Goal: Obtain resource: Obtain resource

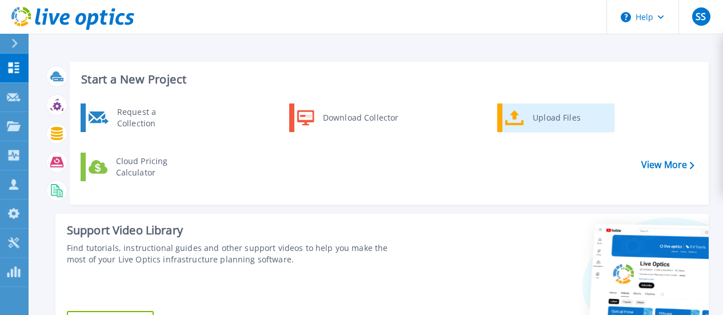
click at [566, 123] on div "Upload Files" at bounding box center [569, 117] width 85 height 23
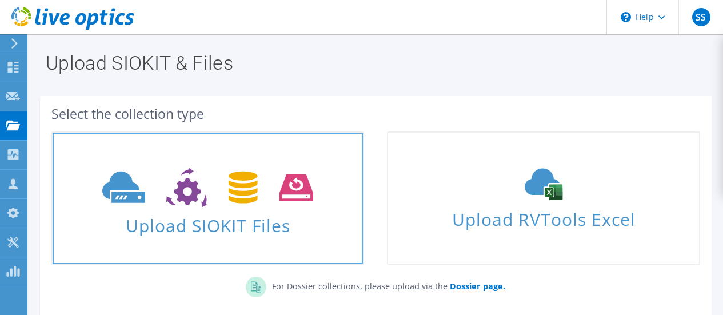
click at [262, 201] on icon at bounding box center [207, 187] width 211 height 39
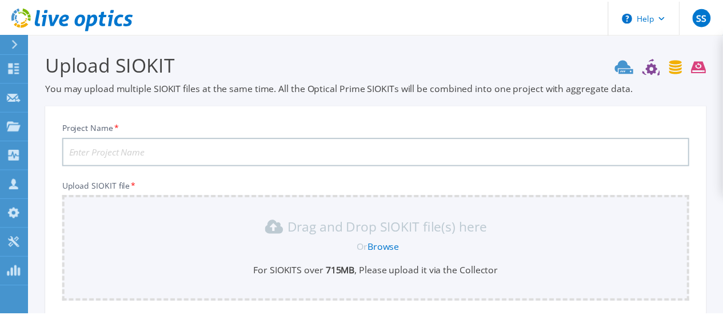
scroll to position [138, 0]
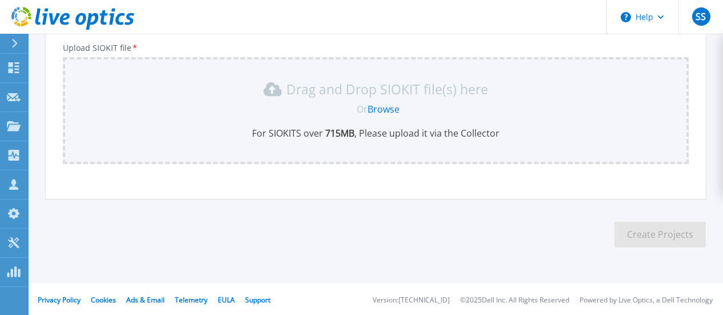
click at [384, 103] on link "Browse" at bounding box center [384, 109] width 32 height 13
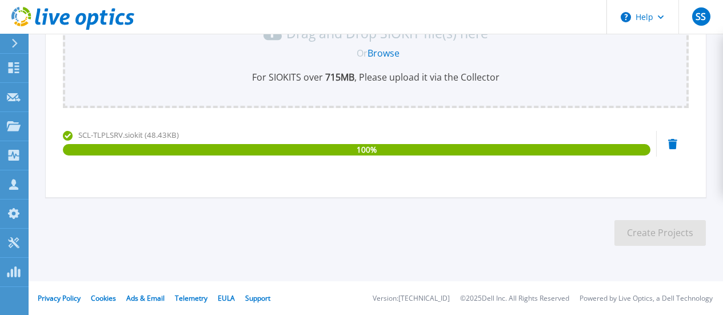
scroll to position [23, 0]
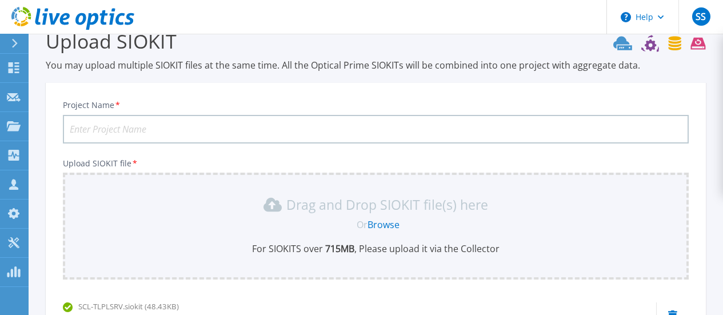
click at [226, 135] on input "Project Name *" at bounding box center [376, 129] width 626 height 29
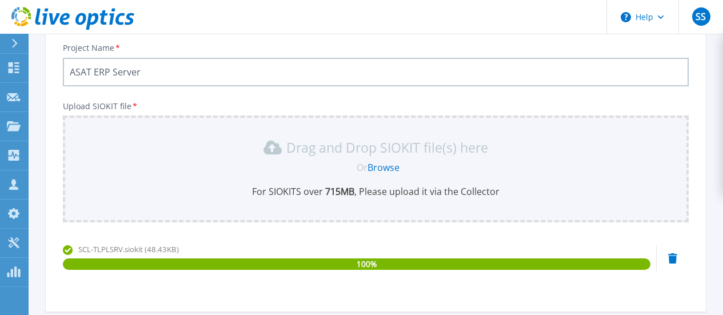
scroll to position [137, 0]
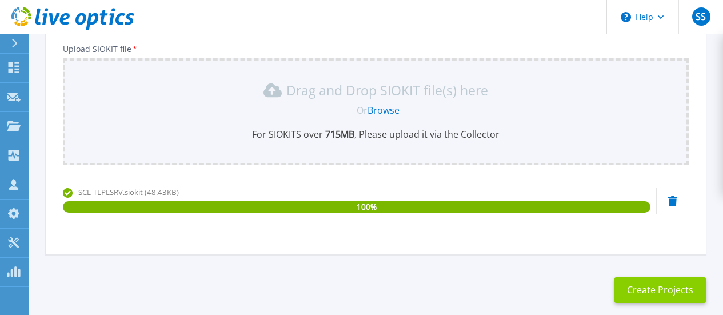
type input "ASAT ERP Server"
click at [680, 284] on button "Create Projects" at bounding box center [660, 290] width 91 height 26
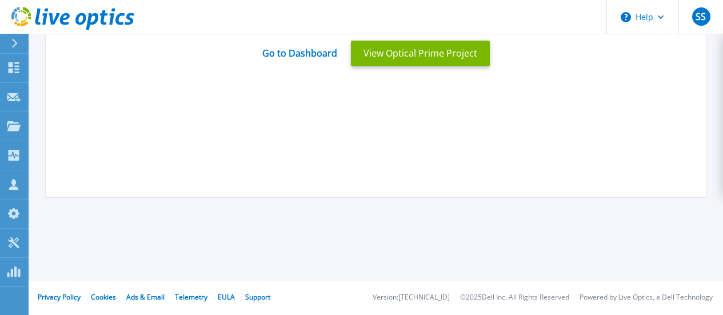
scroll to position [57, 0]
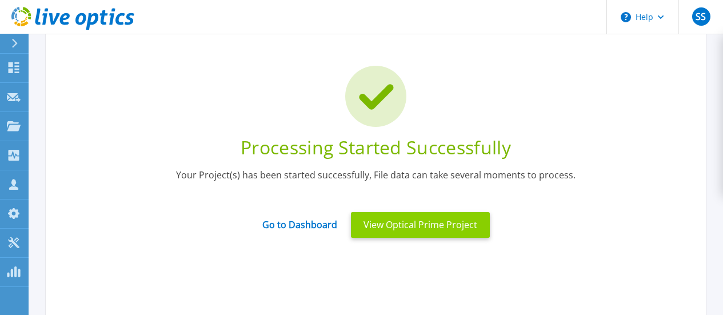
click at [416, 228] on button "View Optical Prime Project" at bounding box center [420, 225] width 139 height 26
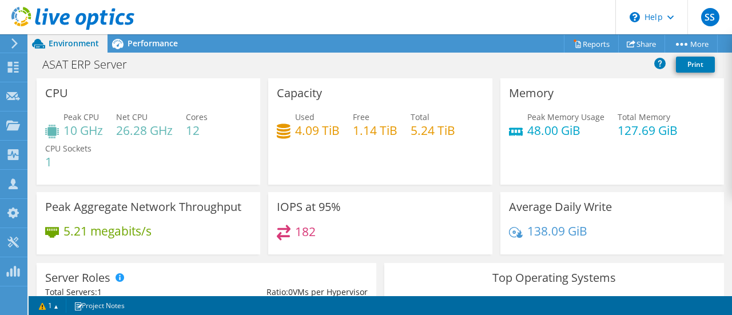
click at [18, 45] on icon at bounding box center [14, 43] width 9 height 10
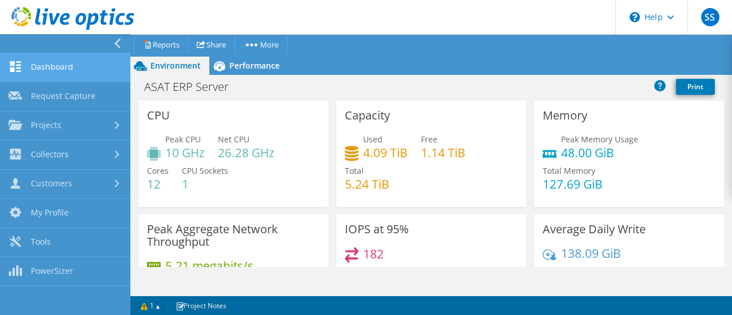
click at [55, 71] on link "Dashboard" at bounding box center [65, 67] width 130 height 29
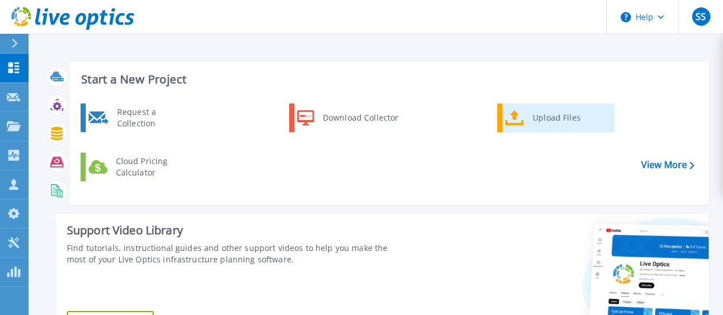
click at [558, 122] on div "Upload Files" at bounding box center [569, 117] width 85 height 23
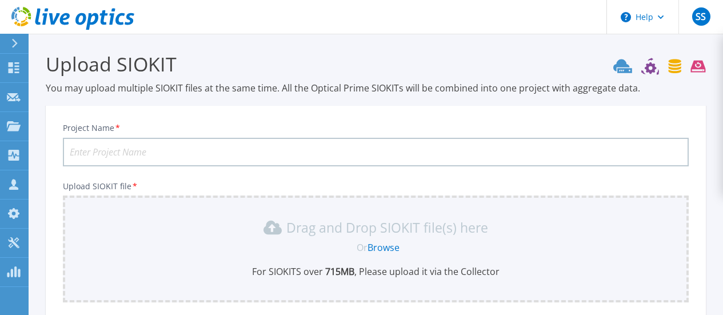
click at [158, 142] on input "Project Name *" at bounding box center [376, 152] width 626 height 29
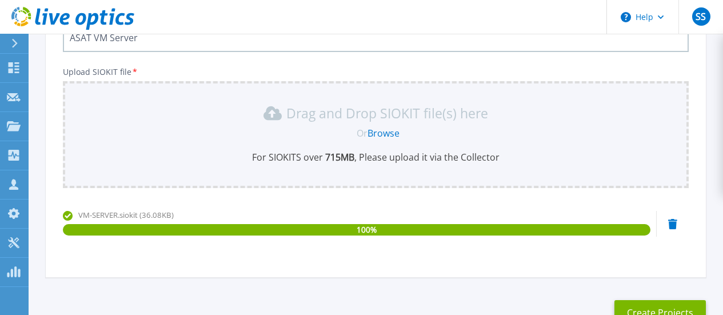
scroll to position [194, 0]
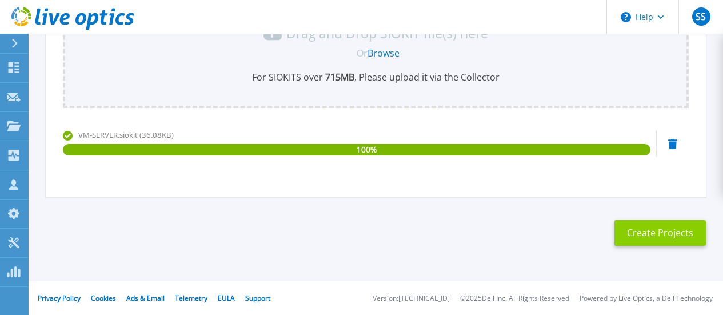
type input "ASAT VM Server"
click at [644, 229] on button "Create Projects" at bounding box center [660, 233] width 91 height 26
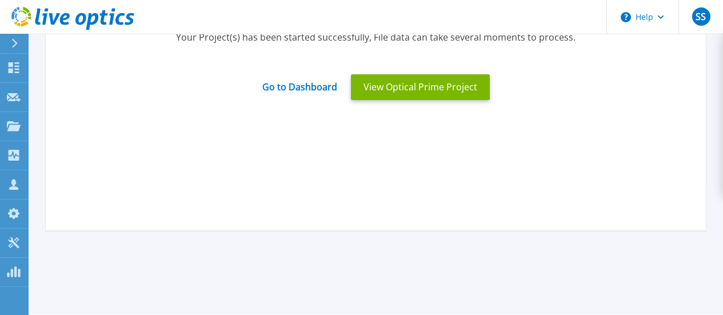
scroll to position [23, 0]
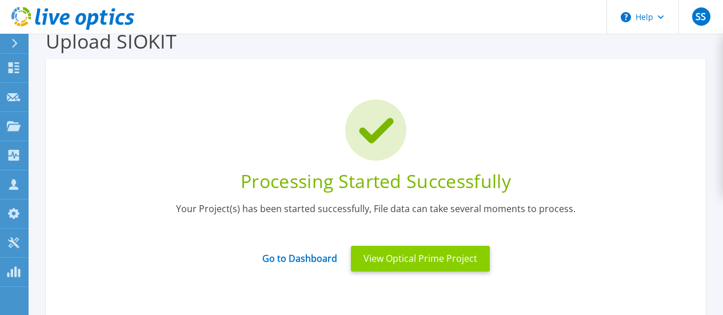
click at [442, 263] on button "View Optical Prime Project" at bounding box center [420, 259] width 139 height 26
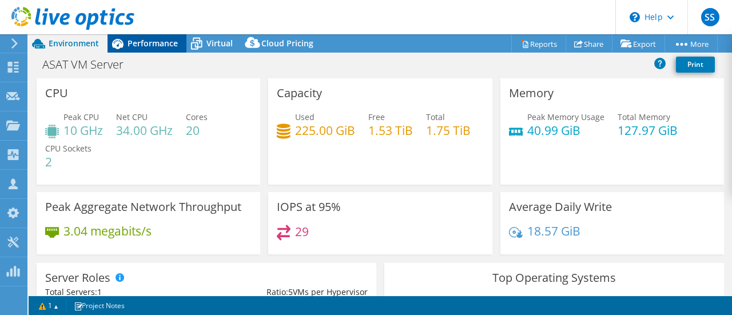
click at [153, 45] on span "Performance" at bounding box center [153, 43] width 50 height 11
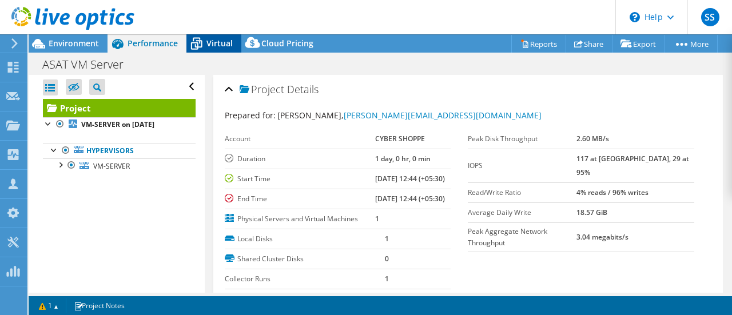
click at [218, 39] on span "Virtual" at bounding box center [219, 43] width 26 height 11
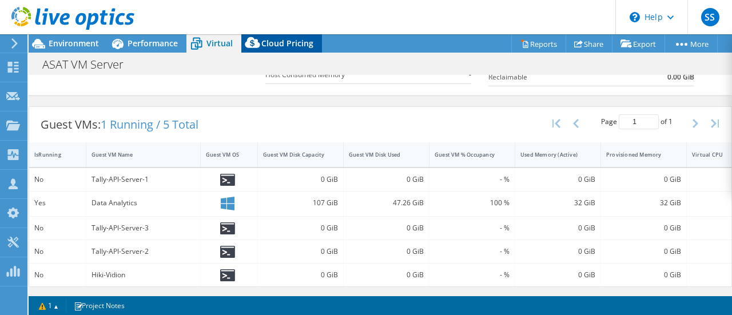
click at [282, 39] on span "Cloud Pricing" at bounding box center [287, 43] width 52 height 11
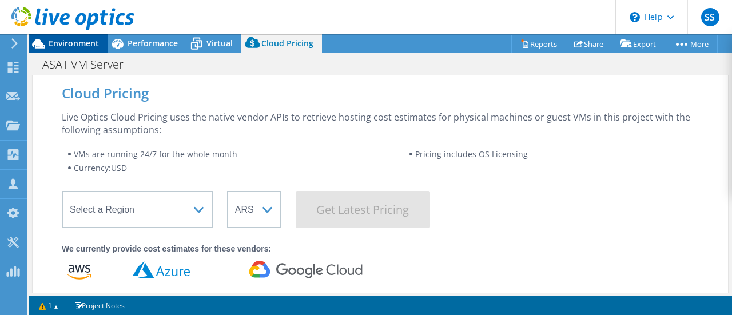
click at [102, 45] on div "Environment" at bounding box center [68, 43] width 79 height 18
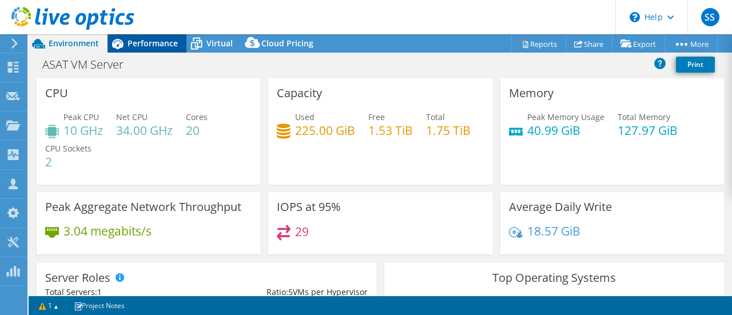
click at [158, 49] on span "Performance" at bounding box center [153, 43] width 50 height 11
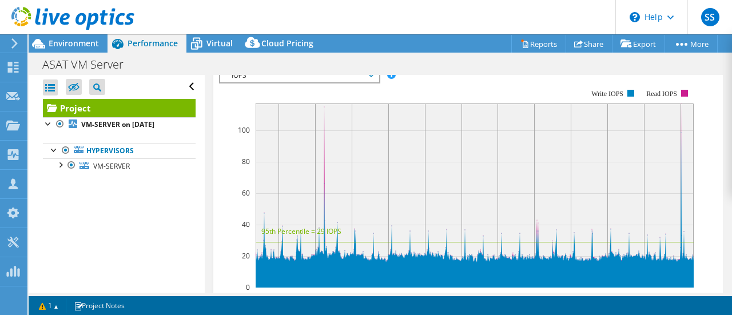
scroll to position [229, 0]
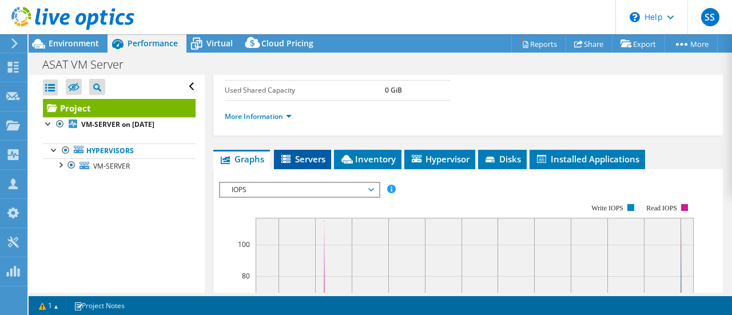
click at [312, 165] on span "Servers" at bounding box center [303, 158] width 46 height 11
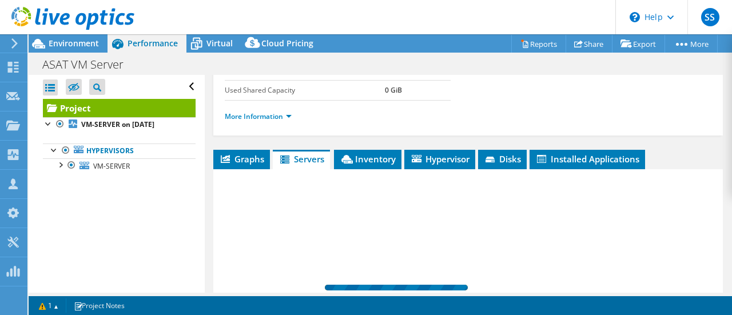
scroll to position [286, 0]
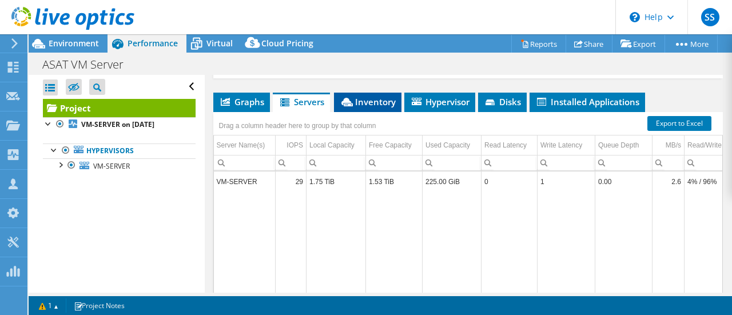
click at [381, 112] on li "Inventory" at bounding box center [367, 102] width 67 height 19
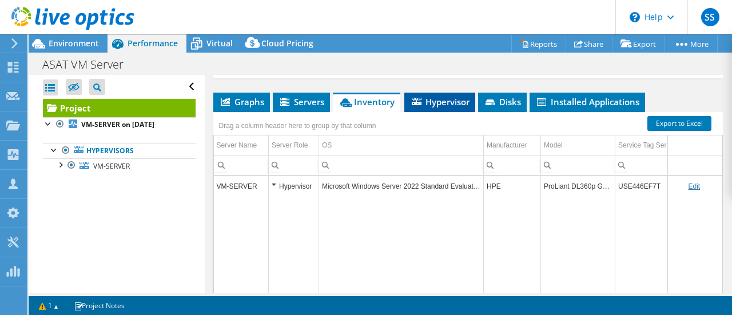
click at [439, 112] on li "Hypervisor" at bounding box center [439, 102] width 71 height 19
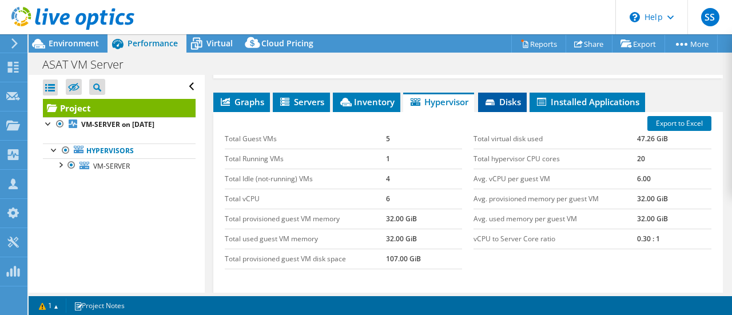
click at [516, 107] on span "Disks" at bounding box center [502, 101] width 37 height 11
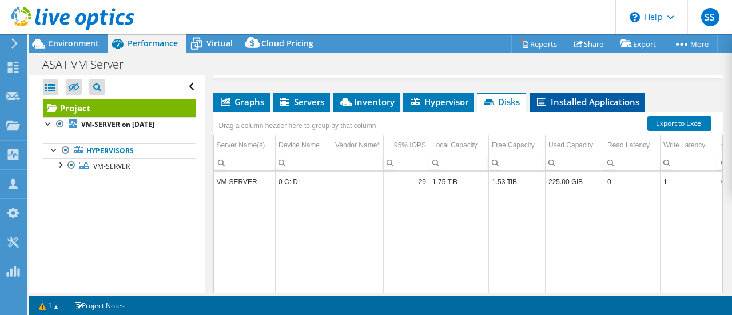
click at [585, 107] on span "Installed Applications" at bounding box center [587, 101] width 104 height 11
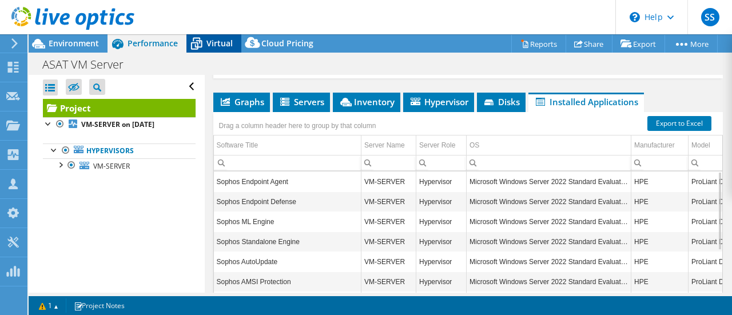
click at [220, 46] on span "Virtual" at bounding box center [219, 43] width 26 height 11
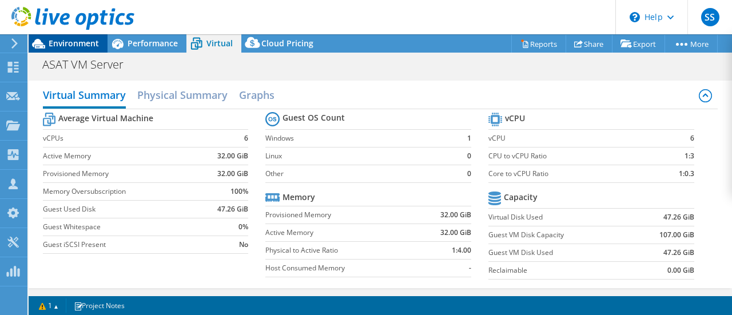
click at [79, 43] on span "Environment" at bounding box center [74, 43] width 50 height 11
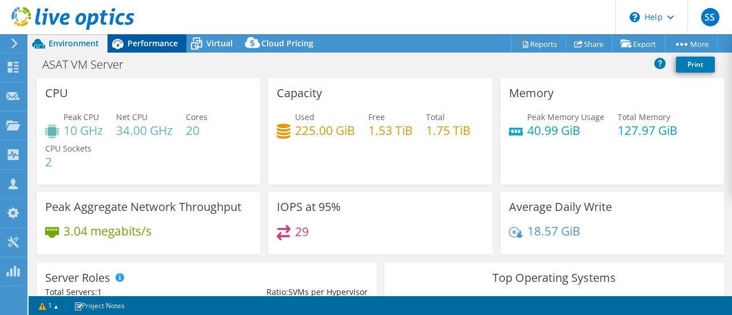
click at [154, 46] on span "Performance" at bounding box center [153, 43] width 50 height 11
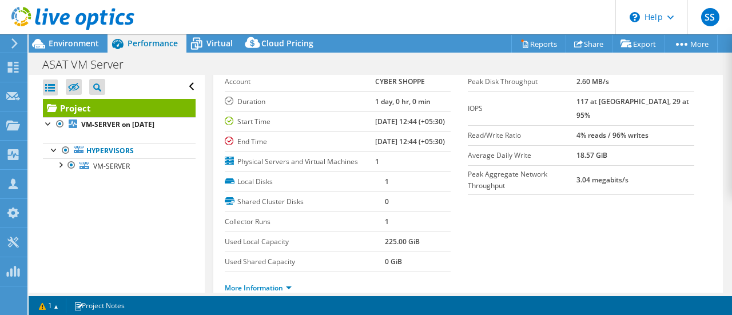
scroll to position [0, 0]
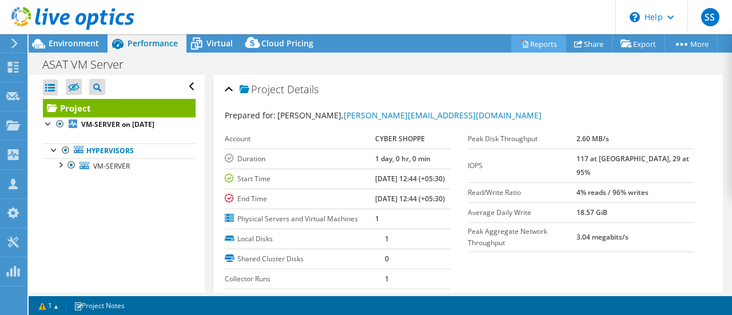
click at [531, 42] on link "Reports" at bounding box center [538, 44] width 55 height 18
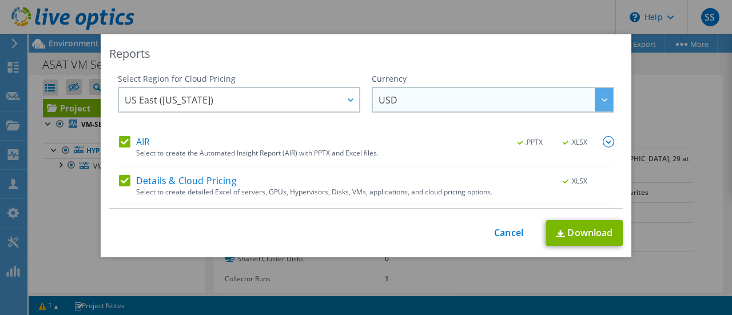
click at [445, 93] on span "USD" at bounding box center [496, 99] width 234 height 23
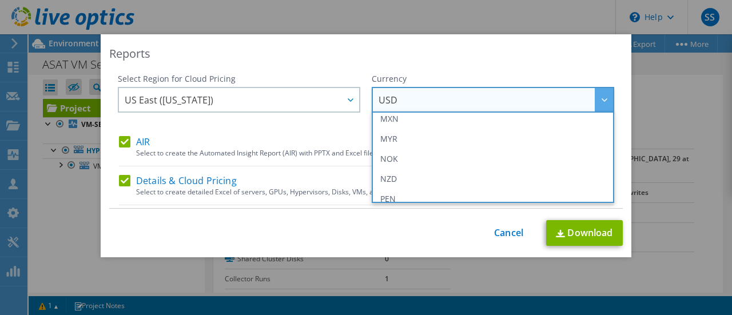
scroll to position [229, 0]
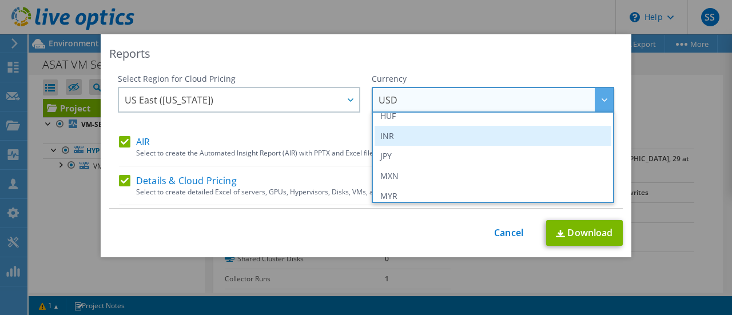
click at [389, 132] on li "INR" at bounding box center [493, 136] width 237 height 20
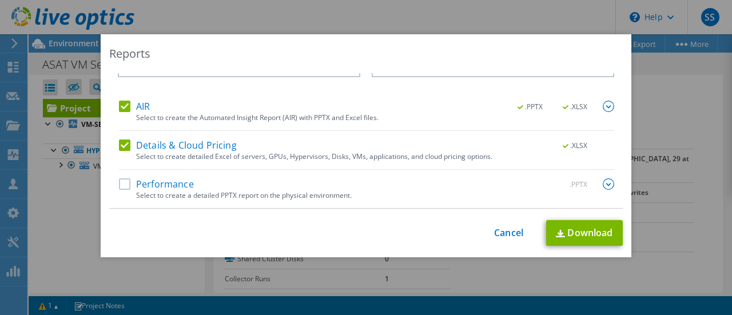
scroll to position [0, 0]
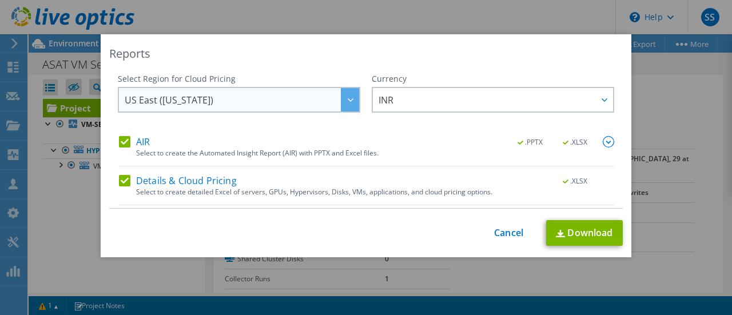
click at [253, 101] on span "US East (Virginia)" at bounding box center [242, 99] width 234 height 23
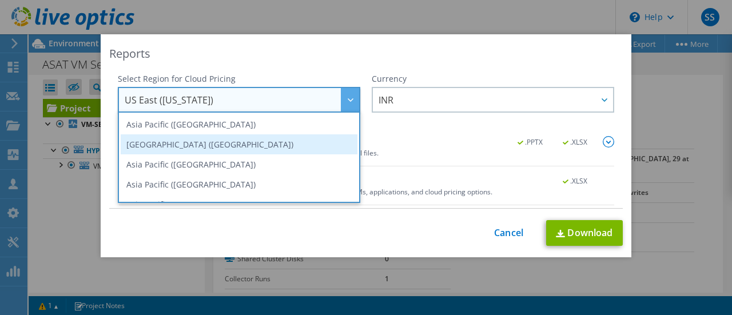
click at [224, 142] on li "Asia Pacific (Mumbai)" at bounding box center [239, 144] width 237 height 20
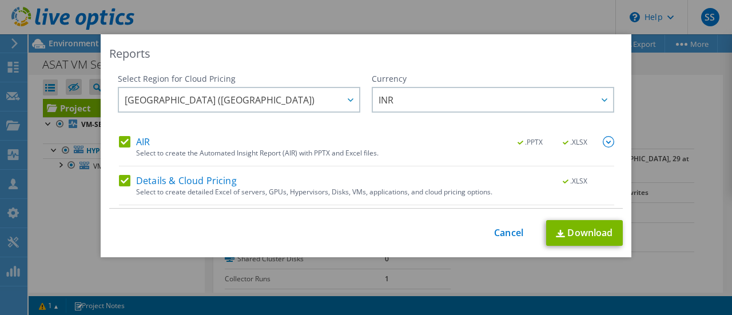
scroll to position [35, 0]
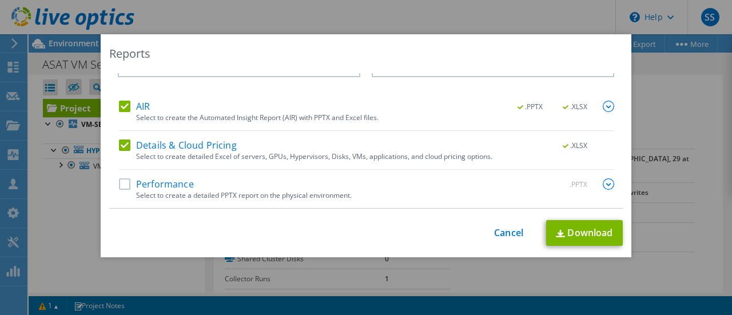
click at [148, 184] on label "Performance" at bounding box center [156, 183] width 75 height 11
click at [0, 0] on input "Performance" at bounding box center [0, 0] width 0 height 0
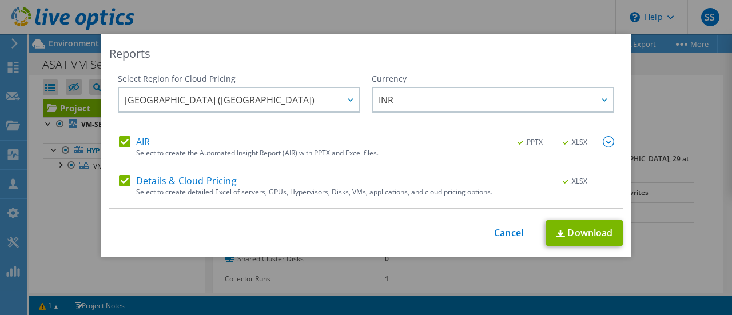
click at [603, 145] on img at bounding box center [608, 141] width 11 height 11
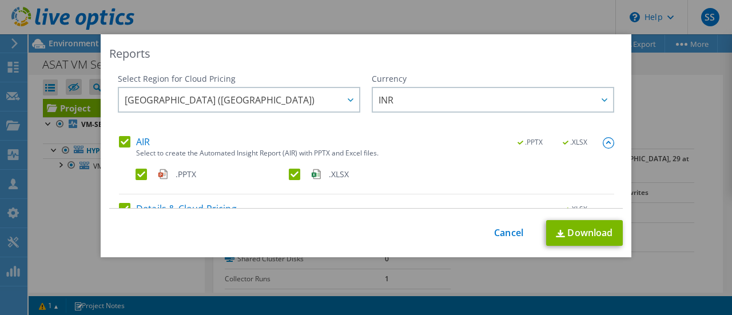
scroll to position [63, 0]
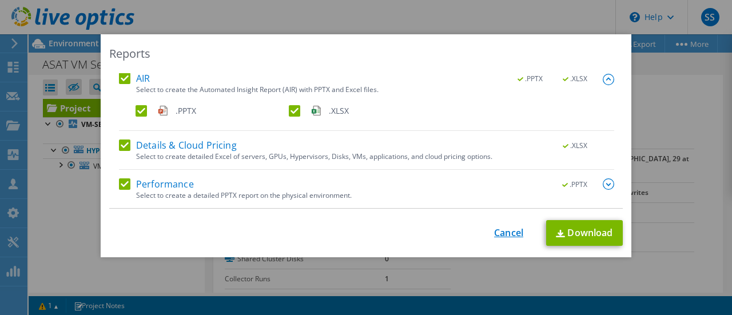
click at [499, 236] on link "Cancel" at bounding box center [508, 233] width 29 height 11
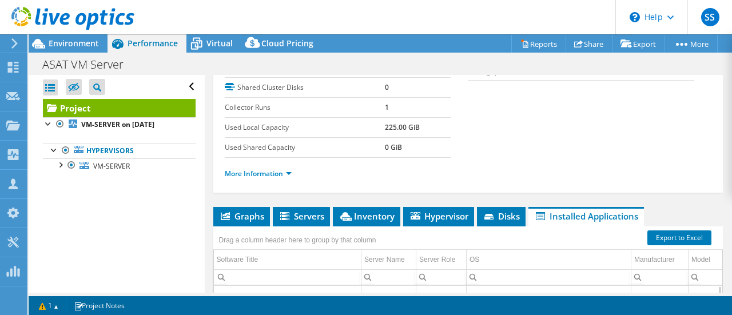
scroll to position [0, 0]
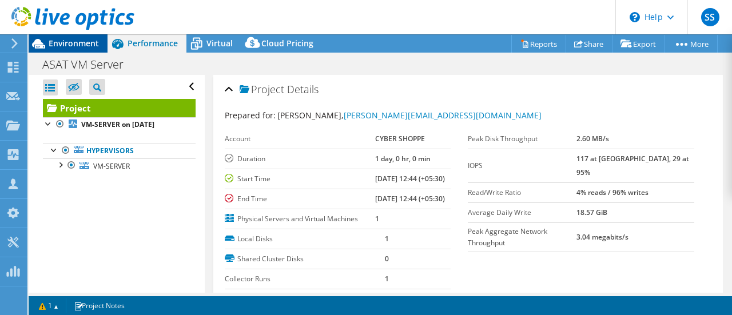
click at [87, 43] on span "Environment" at bounding box center [74, 43] width 50 height 11
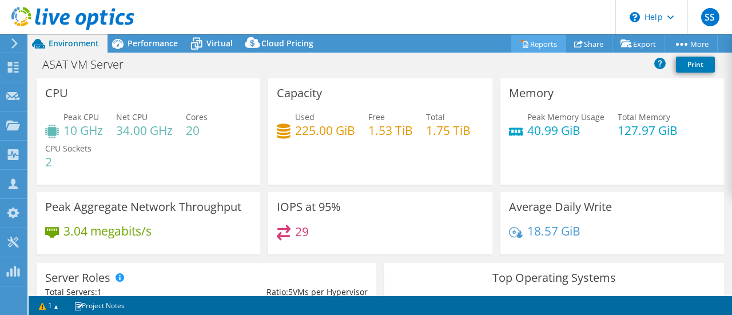
click at [544, 42] on link "Reports" at bounding box center [538, 44] width 55 height 18
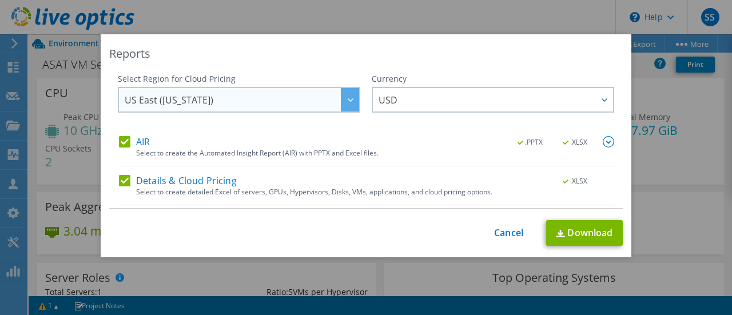
click at [348, 101] on icon at bounding box center [351, 99] width 6 height 3
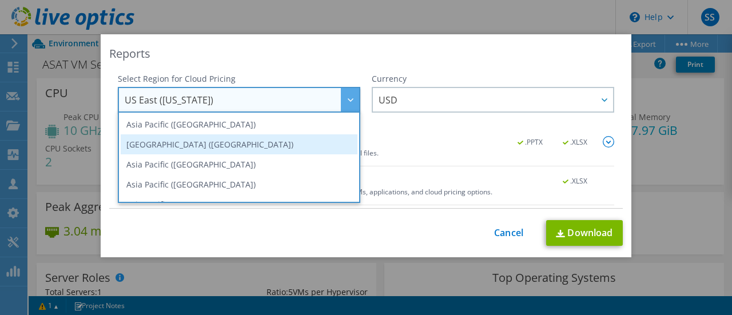
click at [267, 138] on li "Asia Pacific (Mumbai)" at bounding box center [239, 144] width 237 height 20
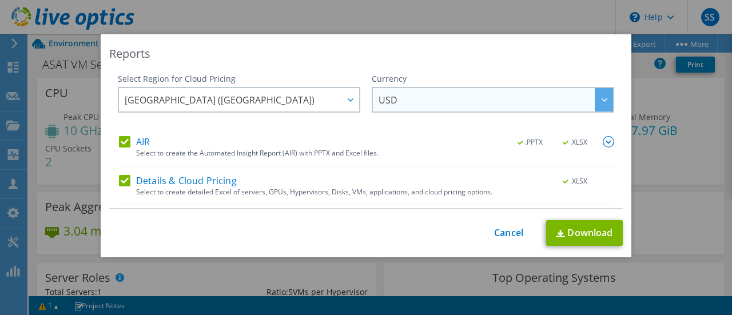
click at [443, 107] on span "USD" at bounding box center [496, 99] width 234 height 23
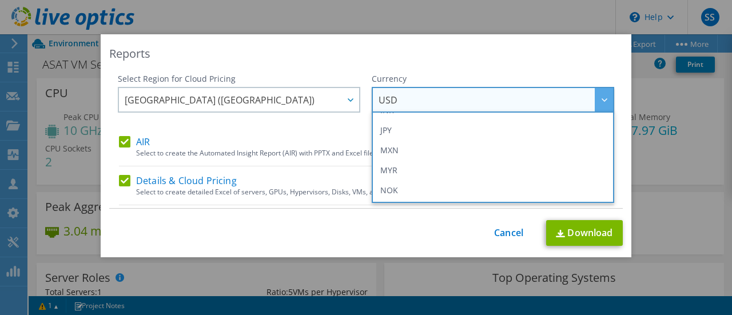
scroll to position [223, 0]
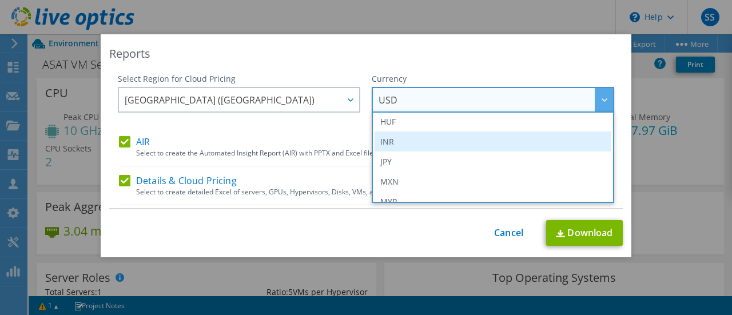
click at [379, 136] on li "INR" at bounding box center [493, 142] width 237 height 20
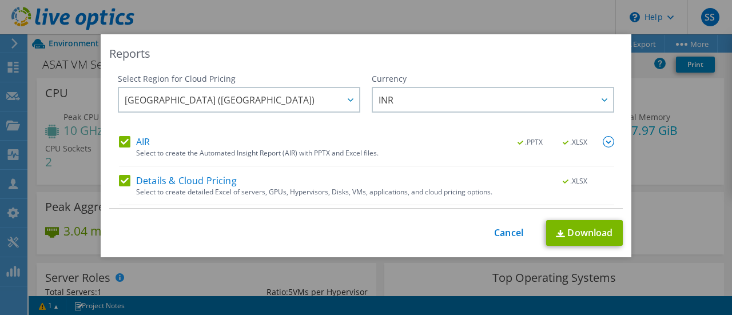
scroll to position [35, 0]
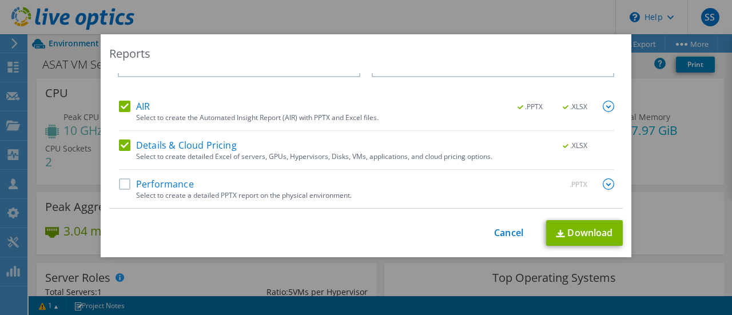
click at [144, 182] on label "Performance" at bounding box center [156, 183] width 75 height 11
click at [0, 0] on input "Performance" at bounding box center [0, 0] width 0 height 0
click at [567, 232] on link "Download" at bounding box center [584, 233] width 77 height 26
click at [500, 236] on link "Cancel" at bounding box center [508, 233] width 29 height 11
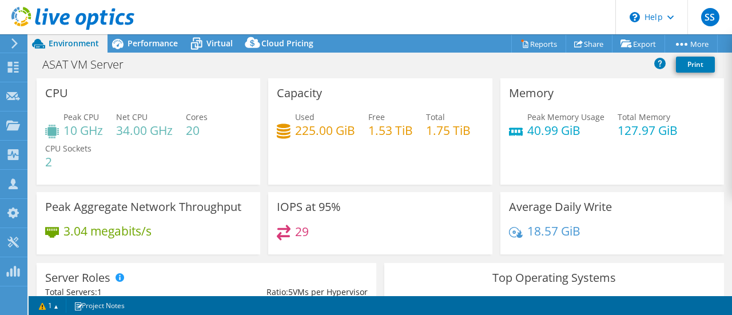
click at [11, 44] on icon at bounding box center [14, 43] width 9 height 10
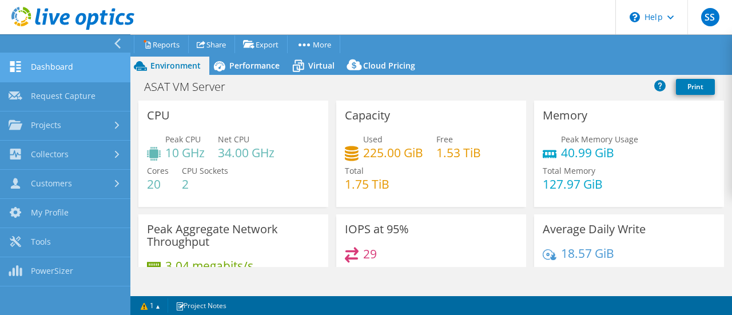
click at [56, 62] on link "Dashboard" at bounding box center [65, 67] width 130 height 29
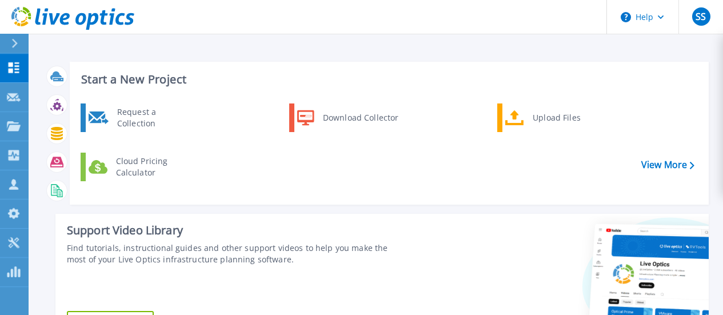
click at [15, 45] on icon at bounding box center [15, 43] width 6 height 9
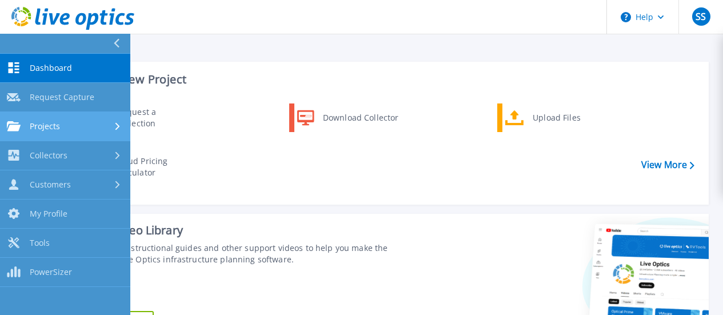
click at [55, 128] on span "Projects" at bounding box center [45, 126] width 30 height 10
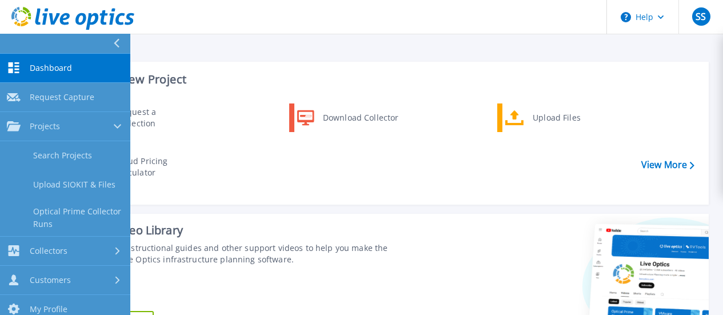
click at [46, 70] on span "Dashboard" at bounding box center [51, 68] width 42 height 10
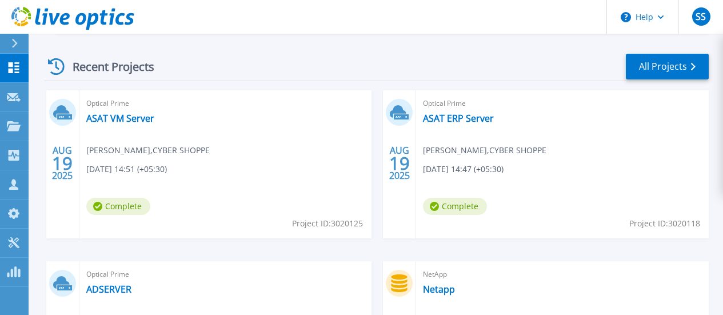
scroll to position [306, 0]
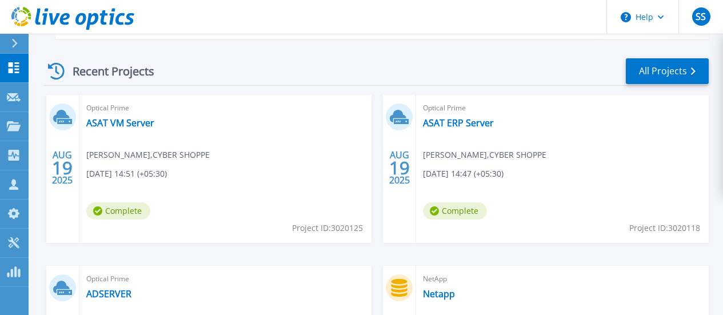
click at [416, 164] on div "Optical Prime ASAT ERP Server [PERSON_NAME] , CYBER SHOPPE [DATE] 14:47 (+05:30…" at bounding box center [562, 169] width 293 height 148
click at [423, 119] on link "ASAT ERP Server" at bounding box center [458, 122] width 71 height 11
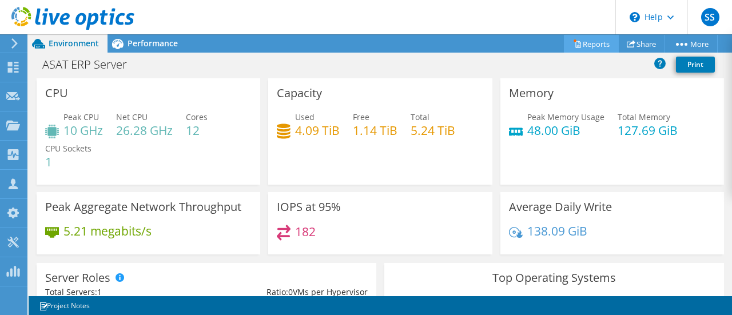
click at [573, 43] on icon at bounding box center [577, 43] width 9 height 9
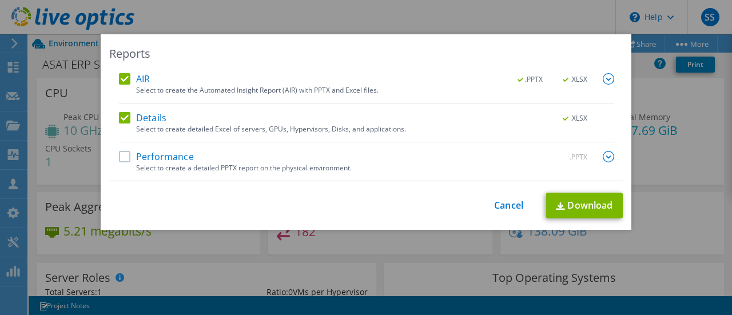
click at [121, 155] on label "Performance" at bounding box center [156, 156] width 75 height 11
click at [0, 0] on input "Performance" at bounding box center [0, 0] width 0 height 0
click at [581, 208] on link "Download" at bounding box center [584, 206] width 77 height 26
click at [496, 205] on link "Cancel" at bounding box center [508, 205] width 29 height 11
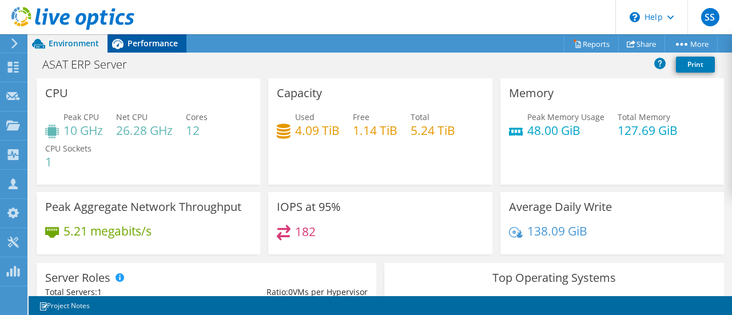
click at [165, 47] on span "Performance" at bounding box center [153, 43] width 50 height 11
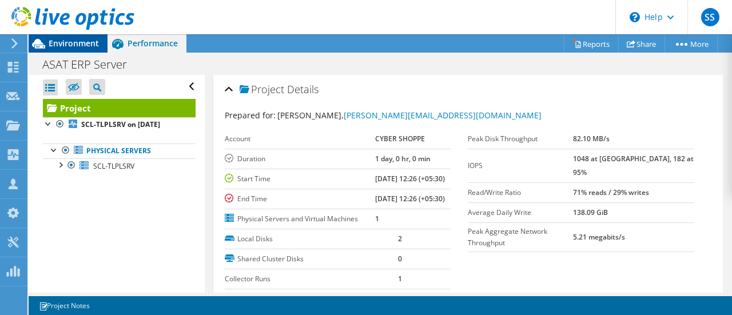
click at [69, 41] on span "Environment" at bounding box center [74, 43] width 50 height 11
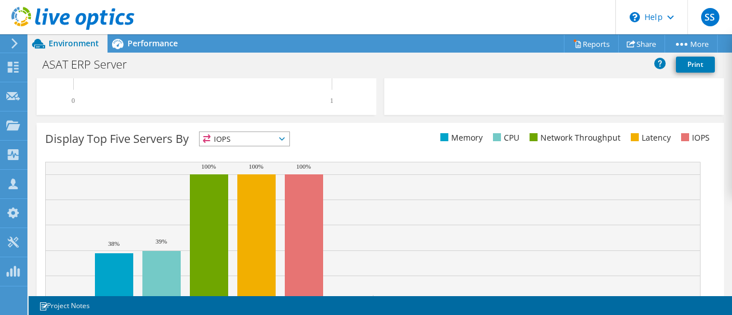
scroll to position [479, 0]
